Goal: Information Seeking & Learning: Learn about a topic

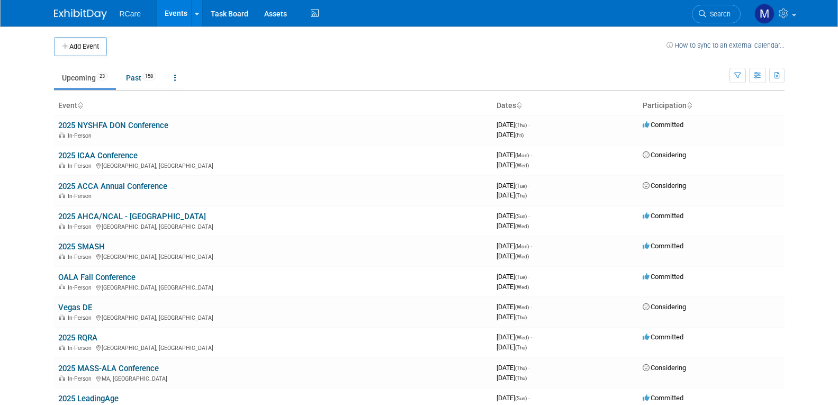
scroll to position [106, 0]
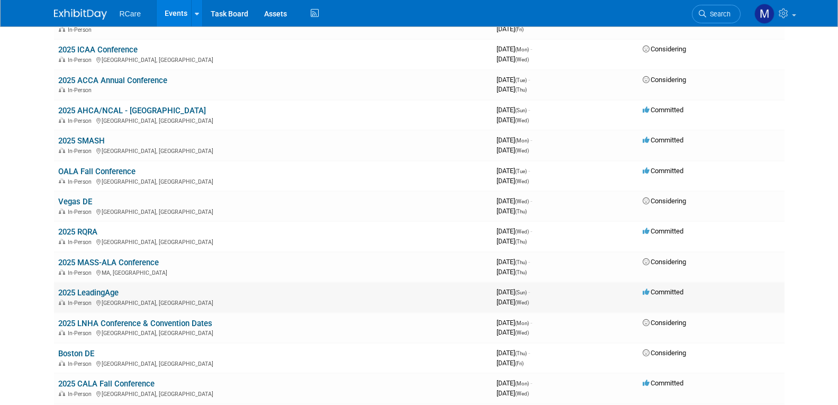
click at [106, 290] on link "2025 LeadingAge" at bounding box center [88, 293] width 60 height 10
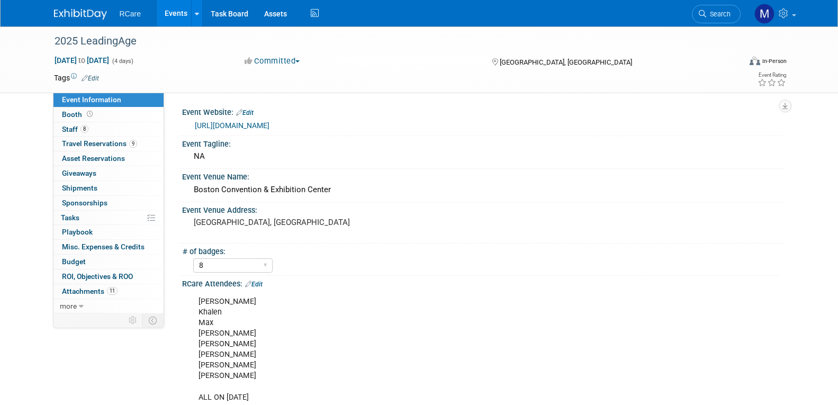
select select "8"
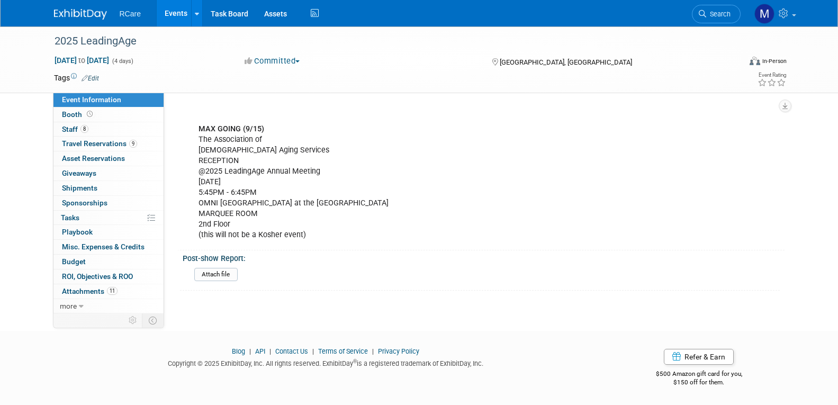
scroll to position [949, 0]
click at [128, 294] on link "11 Attachments 11" at bounding box center [108, 291] width 110 height 14
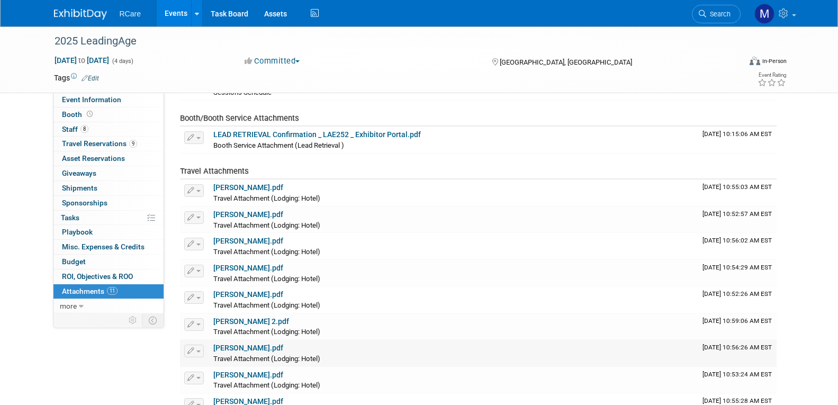
scroll to position [0, 0]
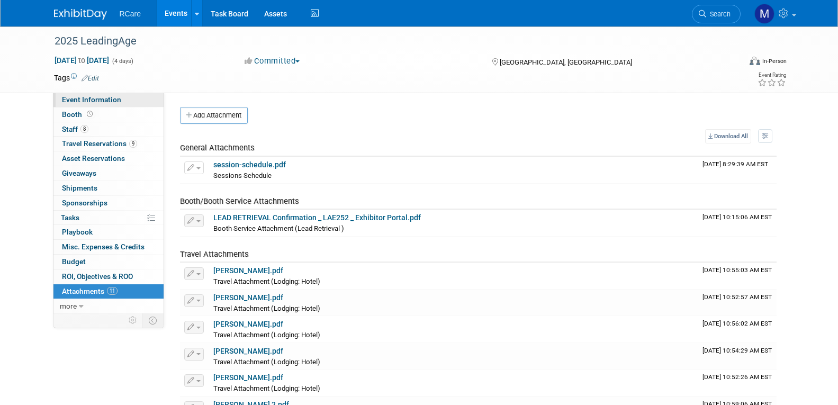
click at [129, 100] on link "Event Information" at bounding box center [108, 100] width 110 height 14
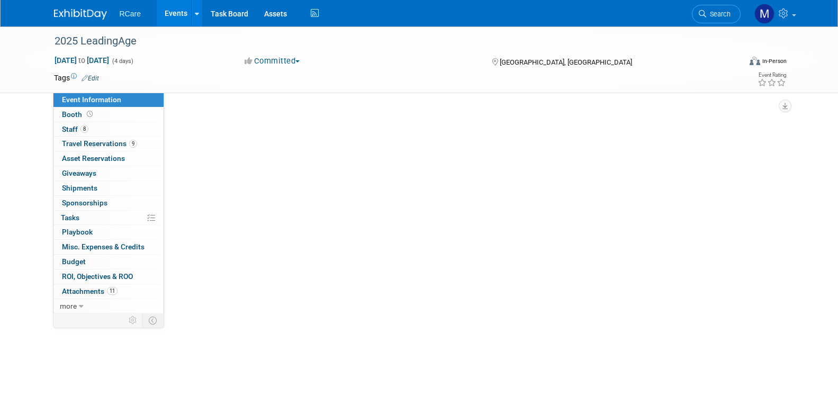
select select "8"
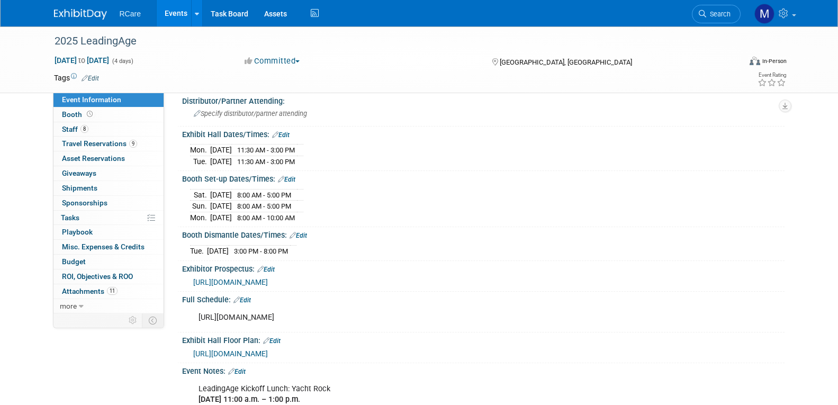
scroll to position [265, 0]
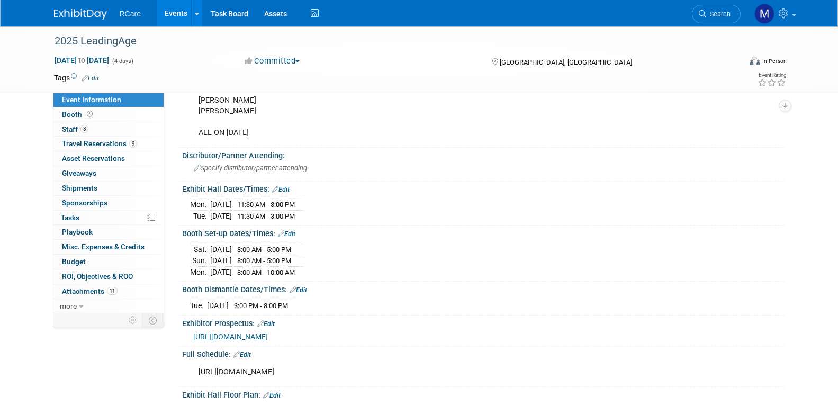
drag, startPoint x: 313, startPoint y: 214, endPoint x: 192, endPoint y: 217, distance: 121.3
click at [192, 217] on tr "Tue. Nov 4, 2025 11:30 AM - 3:00 PM" at bounding box center [246, 215] width 113 height 11
click at [396, 214] on div "Mon. Nov 3, 2025 11:30 AM - 3:00 PM Tue. Nov 4, 2025 11:30 AM - 3:00 PM" at bounding box center [483, 208] width 587 height 25
